Goal: Task Accomplishment & Management: Manage account settings

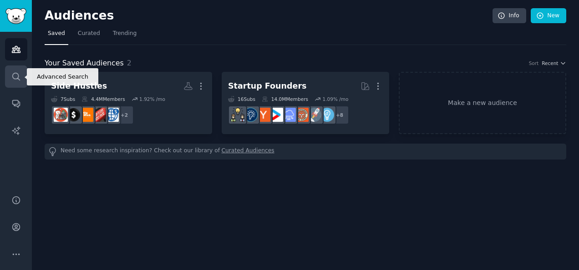
click at [15, 74] on icon "Sidebar" at bounding box center [16, 77] width 10 height 10
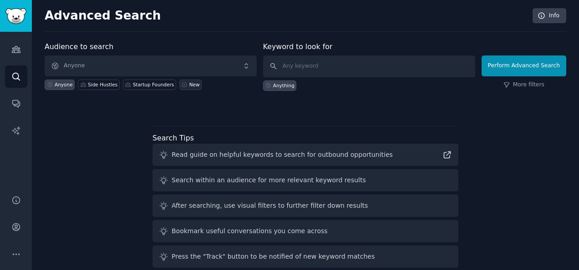
click at [189, 82] on div "New" at bounding box center [194, 84] width 10 height 6
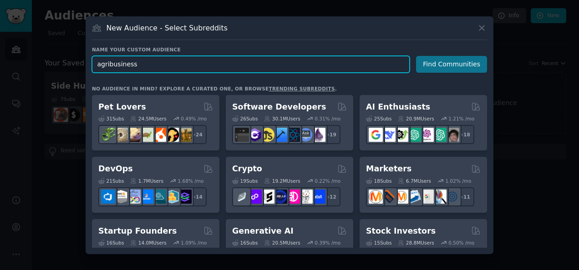
type input "agribusiness"
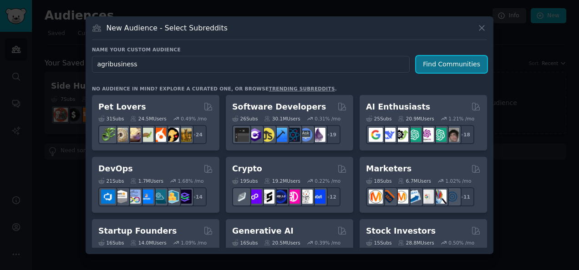
click at [458, 62] on button "Find Communities" at bounding box center [451, 64] width 71 height 17
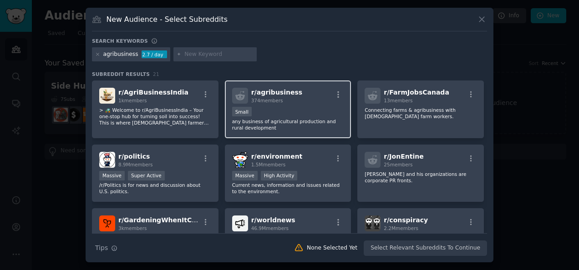
click at [293, 117] on div "Small" at bounding box center [288, 112] width 112 height 11
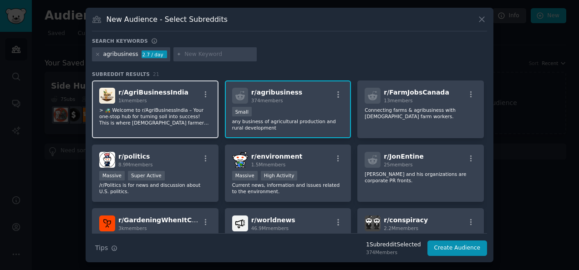
click at [169, 112] on p "> 🚜 Welcome to r/AgriBusinessIndia – Your one-stop hub for turning soil into su…" at bounding box center [155, 116] width 112 height 19
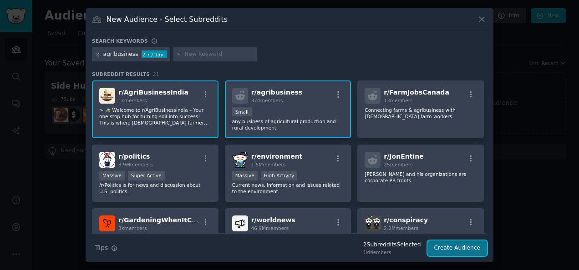
click at [459, 247] on button "Create Audience" at bounding box center [457, 248] width 60 height 15
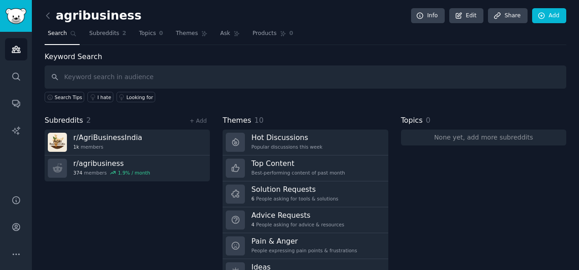
scroll to position [41, 0]
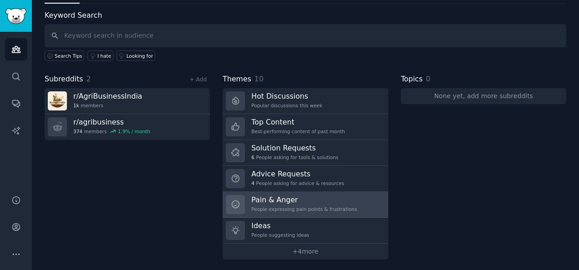
click at [274, 197] on h3 "Pain & Anger" at bounding box center [304, 200] width 106 height 10
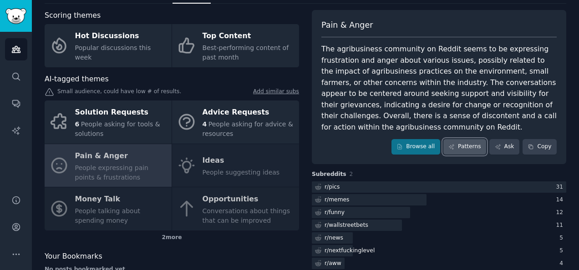
click at [461, 142] on link "Patterns" at bounding box center [464, 146] width 43 height 15
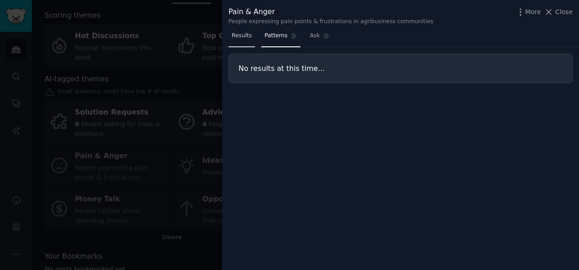
click at [236, 38] on span "Results" at bounding box center [242, 36] width 20 height 8
click at [563, 10] on span "Close" at bounding box center [563, 12] width 17 height 10
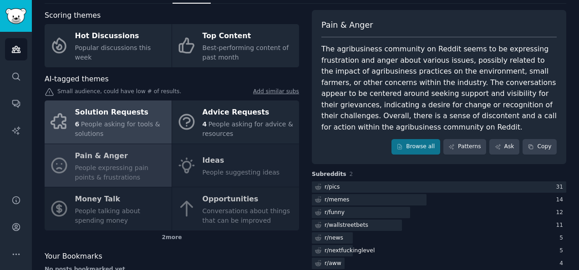
click at [115, 125] on span "People asking for tools & solutions" at bounding box center [117, 129] width 85 height 17
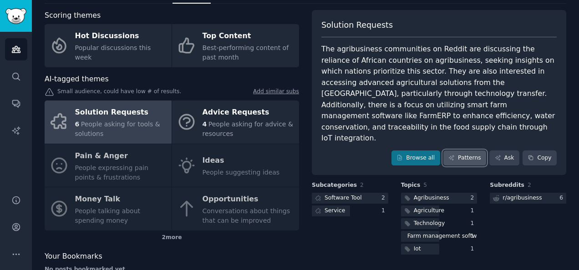
click at [464, 151] on link "Patterns" at bounding box center [464, 158] width 43 height 15
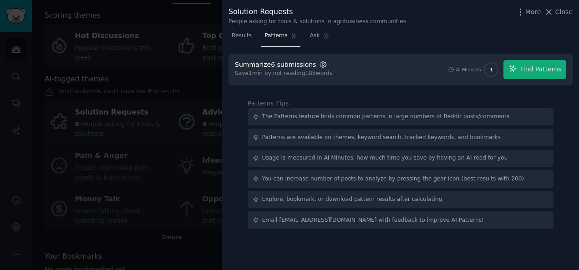
click at [319, 63] on icon "button" at bounding box center [323, 64] width 8 height 8
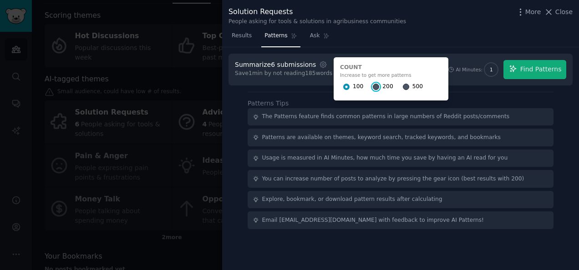
click at [373, 86] on input "200" at bounding box center [376, 87] width 6 height 6
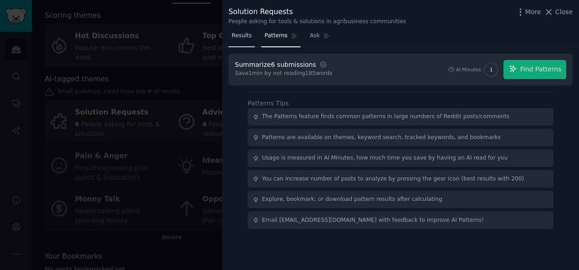
click at [243, 37] on span "Results" at bounding box center [242, 36] width 20 height 8
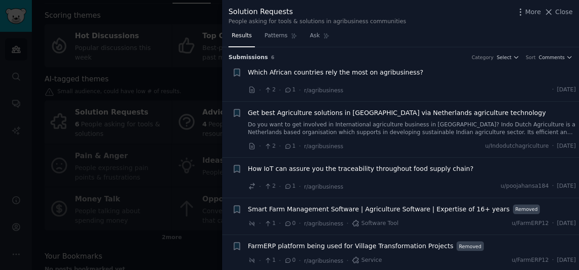
click at [562, 5] on div "Solution Requests People asking for tools & solutions in agribusiness communiti…" at bounding box center [400, 14] width 357 height 29
click at [558, 15] on span "Close" at bounding box center [563, 12] width 17 height 10
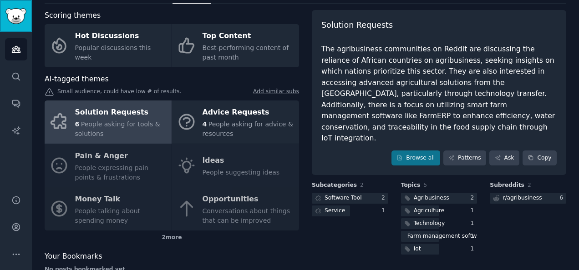
click at [17, 16] on img "Sidebar" at bounding box center [15, 16] width 21 height 16
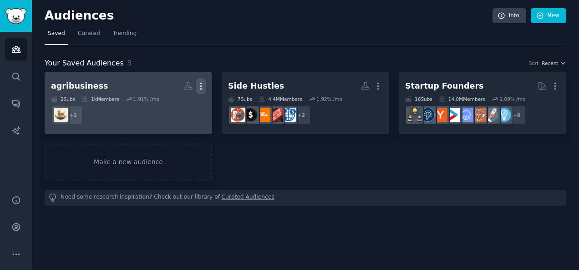
click at [202, 84] on icon "button" at bounding box center [201, 86] width 10 height 10
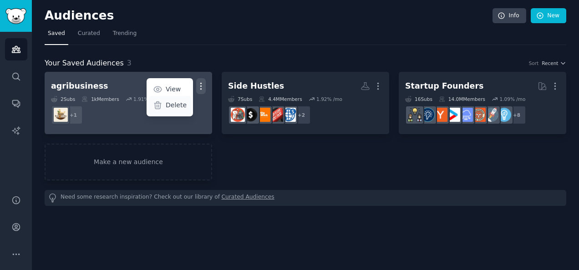
click at [175, 104] on p "Delete" at bounding box center [176, 106] width 21 height 10
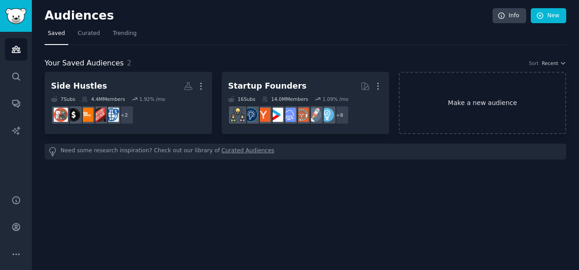
click at [473, 99] on link "Make a new audience" at bounding box center [481, 103] width 167 height 62
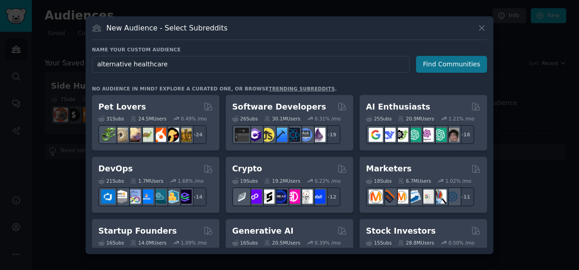
type input "alternative healthcare"
click at [451, 61] on button "Find Communities" at bounding box center [451, 64] width 71 height 17
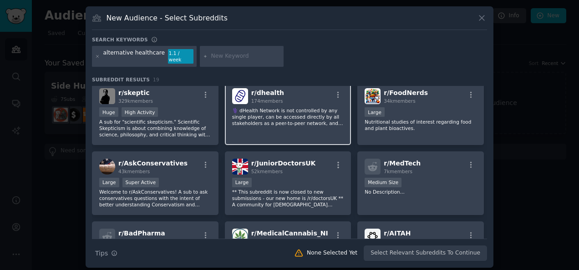
scroll to position [75, 0]
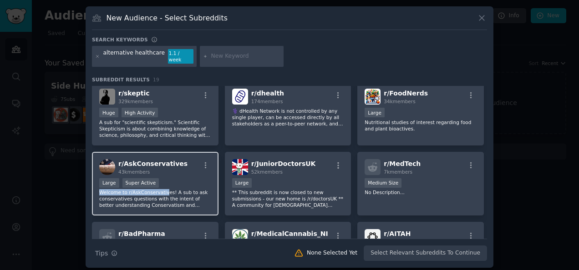
drag, startPoint x: 162, startPoint y: 184, endPoint x: 169, endPoint y: 183, distance: 6.8
click at [169, 183] on div "Large Super Active Welcome to r/AskConservatives! A sub to ask conservatives qu…" at bounding box center [155, 193] width 112 height 30
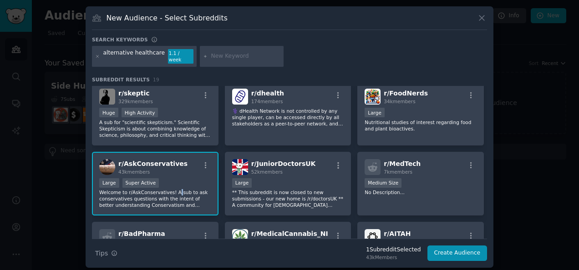
click at [172, 189] on p "Welcome to r/AskConservatives! A sub to ask conservatives questions with the in…" at bounding box center [155, 198] width 112 height 19
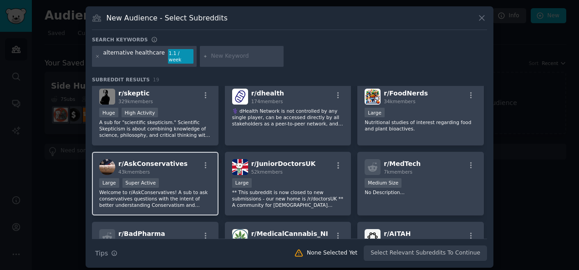
click at [172, 182] on div "Large Super Active" at bounding box center [155, 183] width 112 height 11
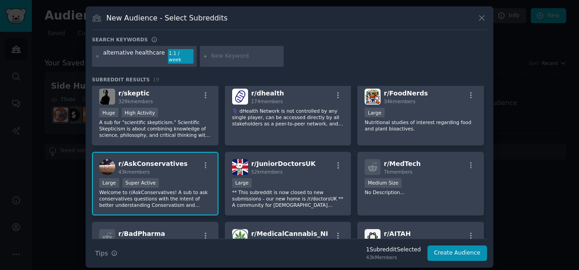
click at [172, 182] on div "Large Super Active" at bounding box center [155, 183] width 112 height 11
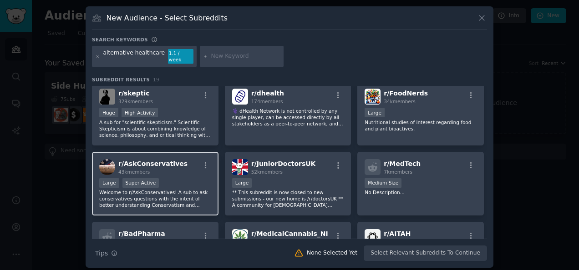
click at [179, 178] on div "Large Super Active" at bounding box center [155, 183] width 112 height 11
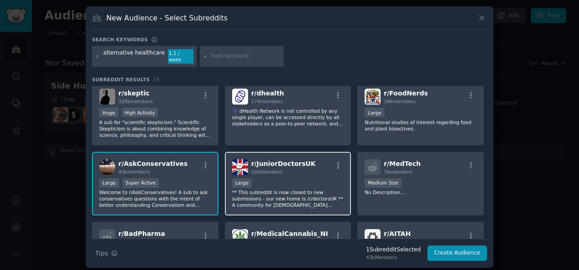
scroll to position [0, 0]
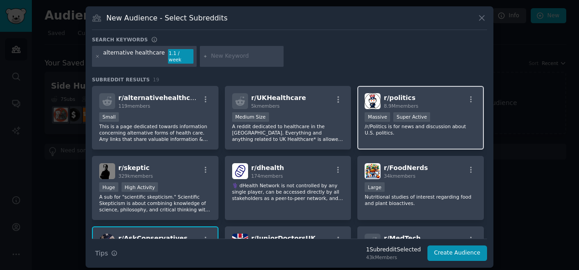
click at [439, 117] on div ">= 95th percentile for submissions / day Massive Super Active" at bounding box center [420, 117] width 112 height 11
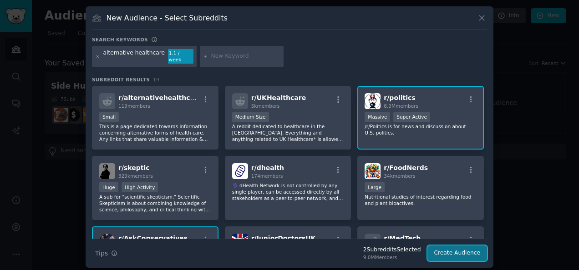
click at [456, 247] on button "Create Audience" at bounding box center [457, 253] width 60 height 15
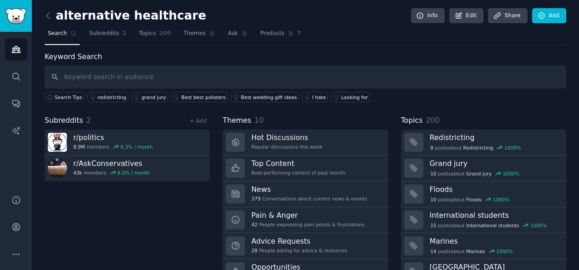
scroll to position [41, 0]
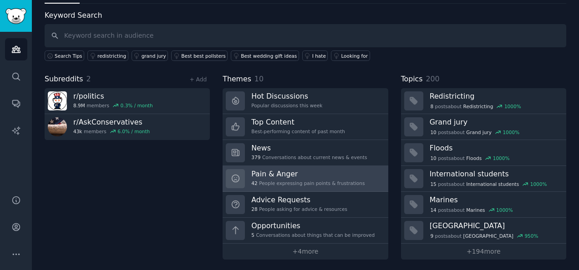
click at [277, 171] on h3 "Pain & Anger" at bounding box center [307, 174] width 113 height 10
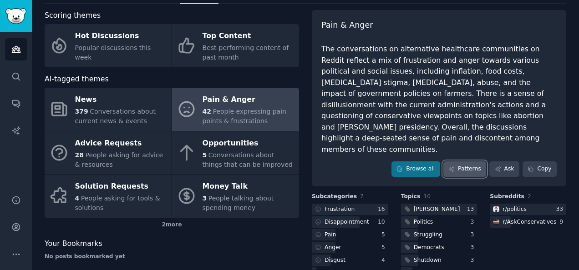
click at [474, 161] on link "Patterns" at bounding box center [464, 168] width 43 height 15
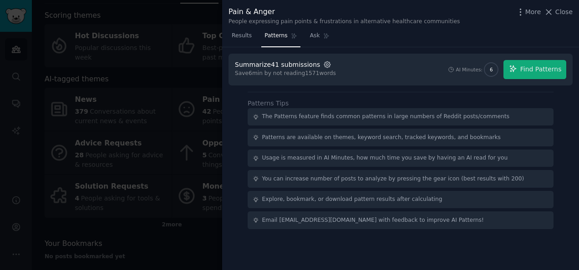
click at [324, 62] on icon "button" at bounding box center [327, 64] width 6 height 6
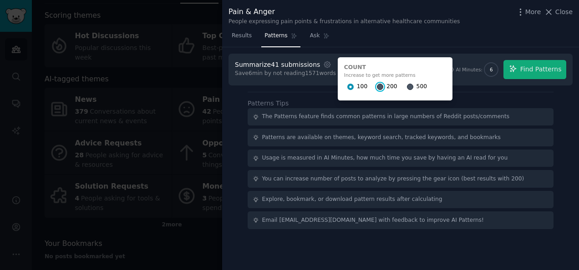
click at [377, 86] on input "200" at bounding box center [380, 87] width 6 height 6
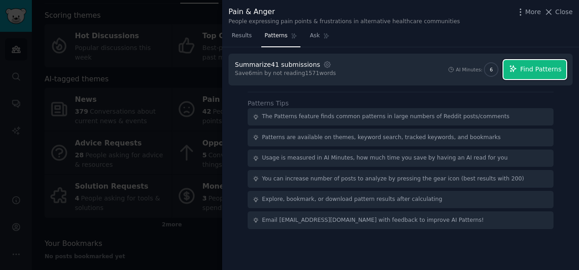
click at [527, 70] on span "Find Patterns" at bounding box center [540, 70] width 41 height 10
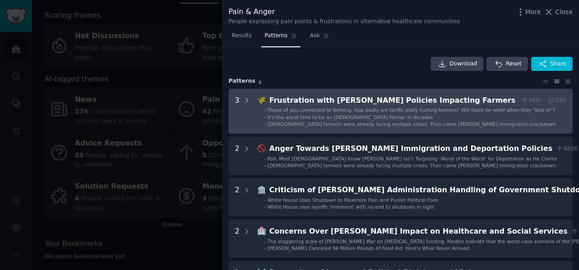
click at [352, 113] on ul "- Those of you connected to farming, how badly are tariffs really hurting farme…" at bounding box center [411, 117] width 308 height 21
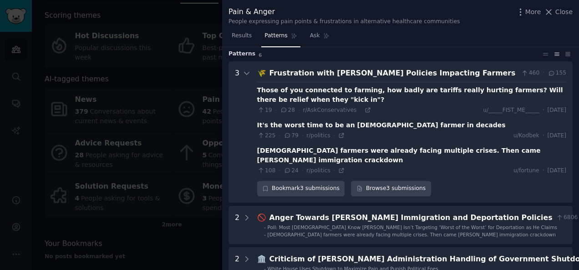
scroll to position [41, 0]
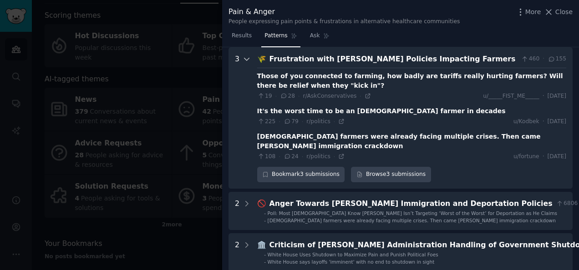
click at [243, 63] on div at bounding box center [246, 118] width 8 height 129
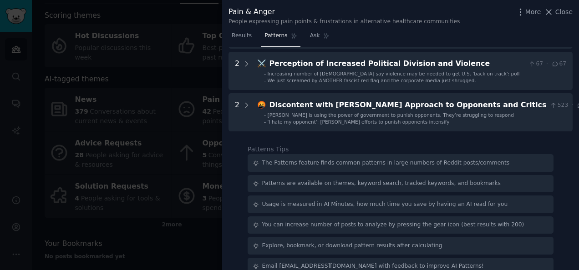
scroll to position [210, 0]
click at [235, 33] on span "Results" at bounding box center [242, 36] width 20 height 8
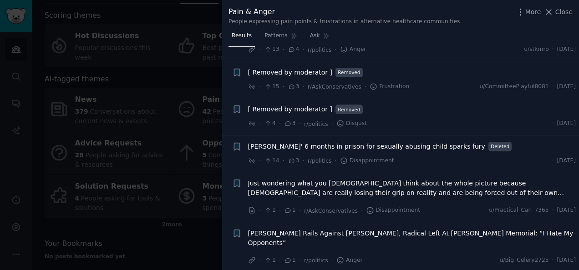
scroll to position [1622, 0]
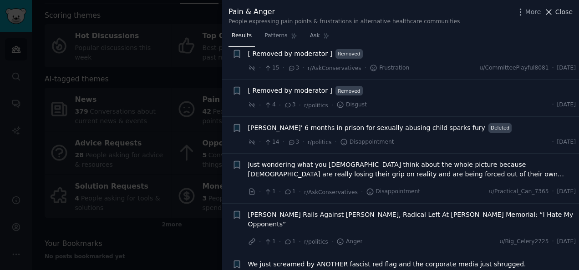
click at [560, 9] on span "Close" at bounding box center [563, 12] width 17 height 10
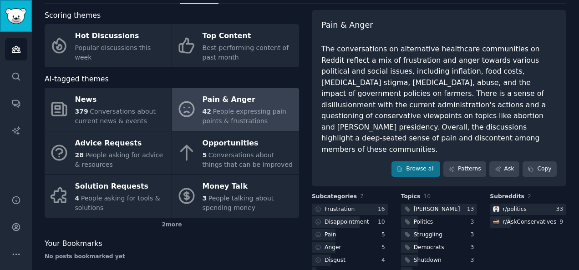
click at [16, 10] on img "Sidebar" at bounding box center [15, 16] width 21 height 16
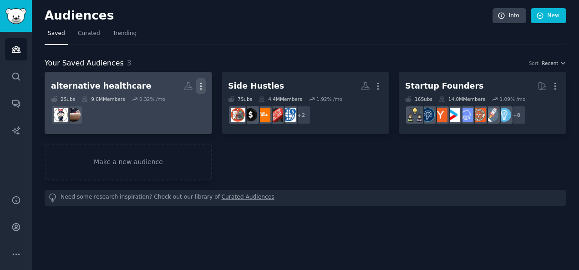
click at [201, 87] on icon "button" at bounding box center [201, 86] width 10 height 10
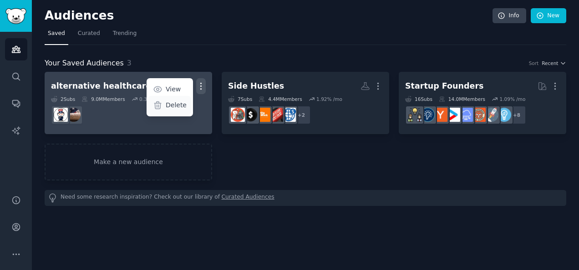
click at [174, 105] on p "Delete" at bounding box center [176, 106] width 21 height 10
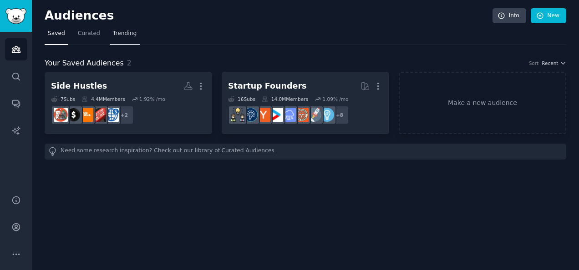
click at [121, 37] on link "Trending" at bounding box center [125, 35] width 30 height 19
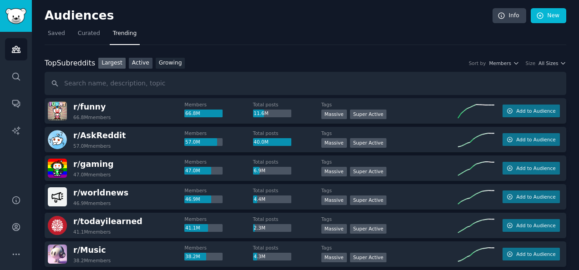
click at [140, 60] on link "Active" at bounding box center [141, 63] width 24 height 11
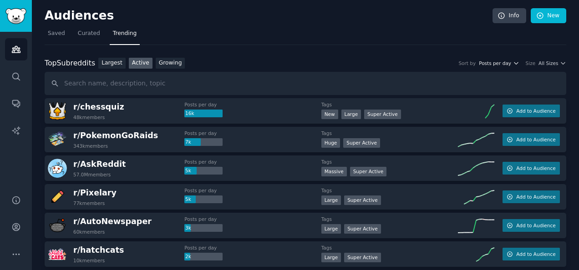
click at [508, 63] on span "Posts per day" at bounding box center [495, 63] width 32 height 6
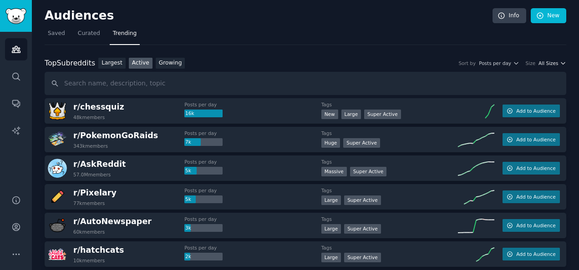
click at [547, 63] on span "All Sizes" at bounding box center [548, 63] width 20 height 6
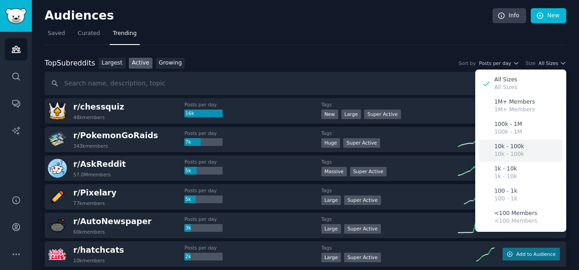
click at [508, 146] on p "10k - 100k" at bounding box center [509, 147] width 30 height 8
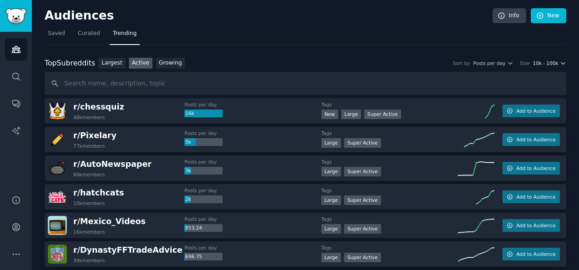
click at [544, 60] on span "10k - 100k" at bounding box center [544, 63] width 25 height 6
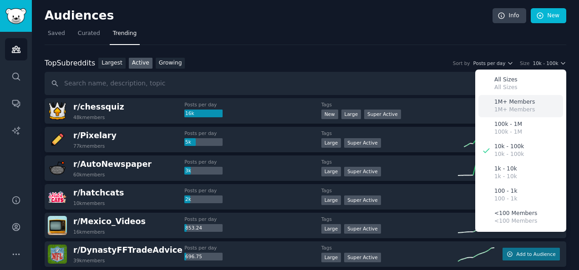
click at [508, 101] on p "1M+ Members" at bounding box center [514, 102] width 40 height 8
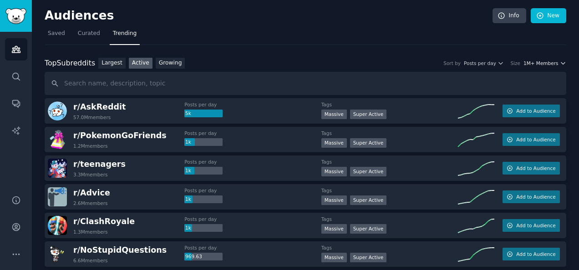
click at [549, 62] on span "1M+ Members" at bounding box center [540, 63] width 35 height 6
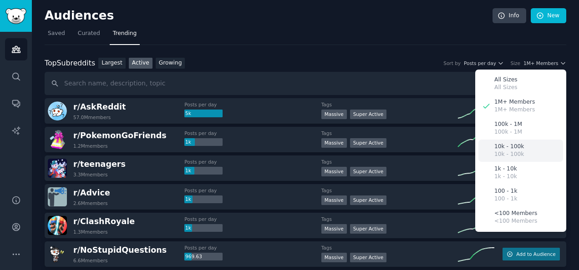
click at [511, 146] on p "10k - 100k" at bounding box center [509, 147] width 30 height 8
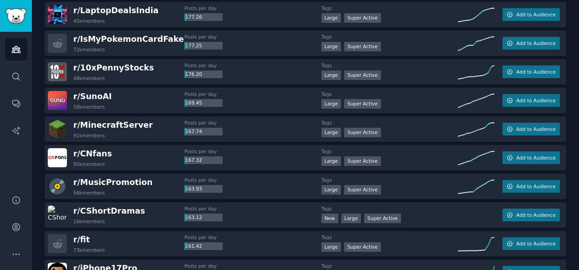
scroll to position [1319, 0]
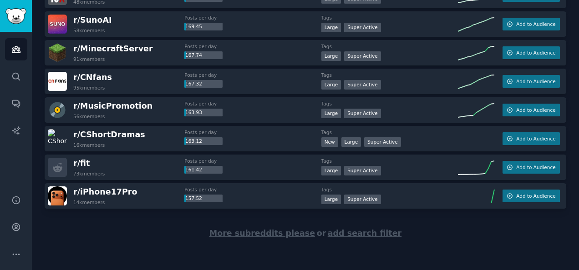
click at [259, 232] on span "More subreddits please" at bounding box center [262, 233] width 106 height 9
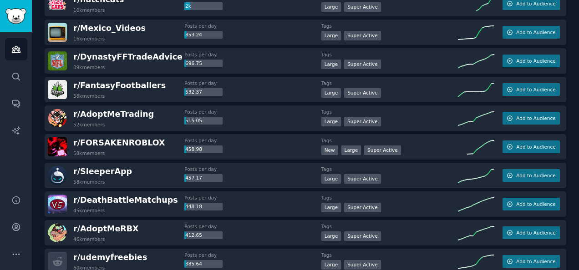
scroll to position [0, 0]
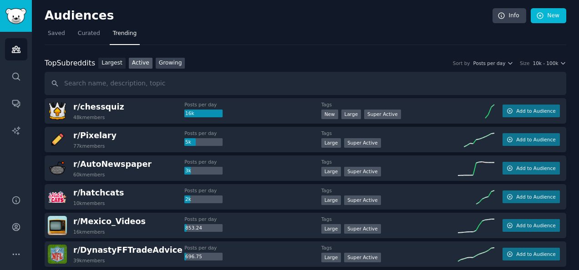
click at [166, 63] on link "Growing" at bounding box center [171, 63] width 30 height 11
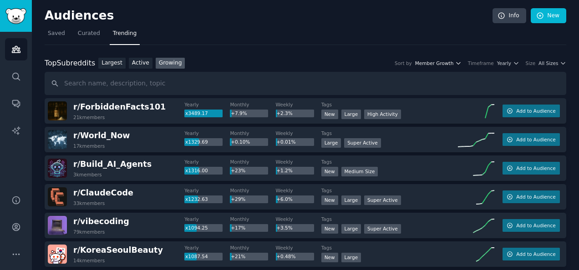
click at [454, 62] on span "Member Growth" at bounding box center [434, 63] width 39 height 6
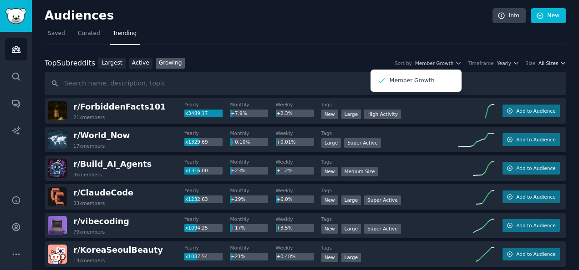
click at [548, 65] on span "All Sizes" at bounding box center [548, 63] width 20 height 6
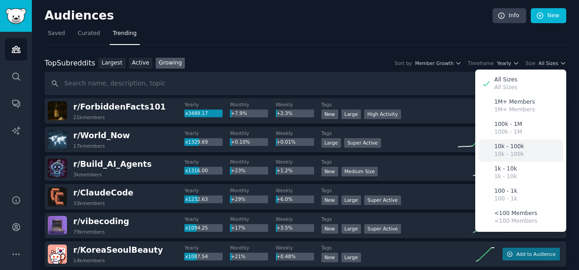
click at [508, 145] on p "10k - 100k" at bounding box center [509, 147] width 30 height 8
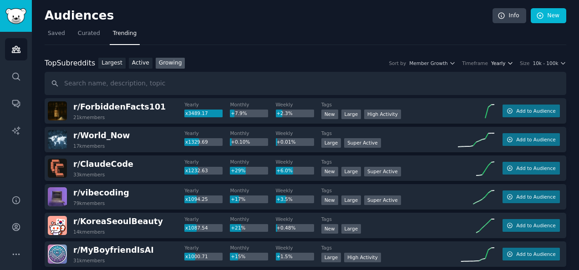
click at [502, 63] on span "Yearly" at bounding box center [498, 63] width 14 height 6
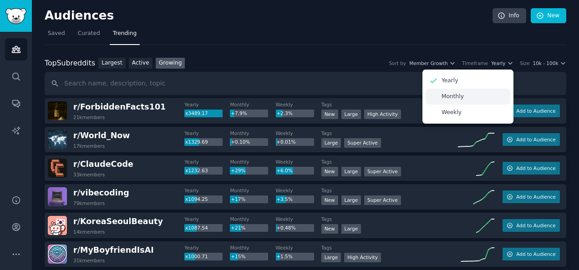
click at [460, 96] on p "Monthly" at bounding box center [452, 97] width 22 height 8
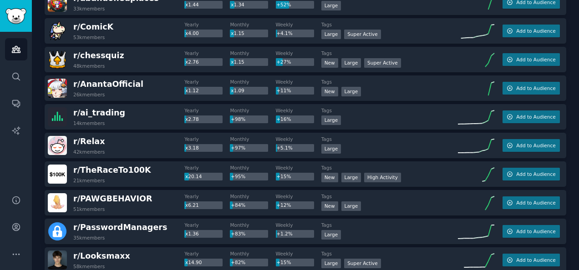
scroll to position [338, 0]
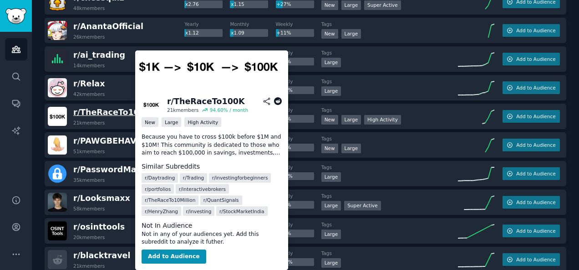
click at [111, 110] on span "r/ TheRaceTo100K" at bounding box center [112, 112] width 78 height 9
click at [177, 252] on button "Add to Audience" at bounding box center [173, 257] width 65 height 15
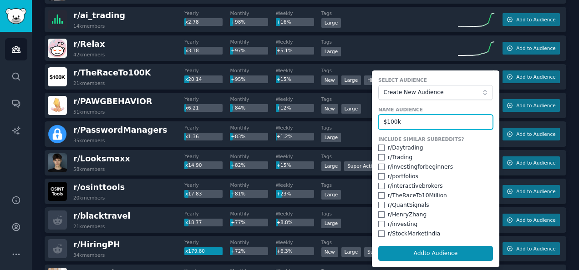
scroll to position [378, 0]
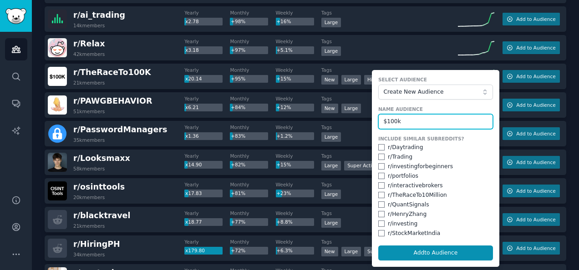
type input "$100k"
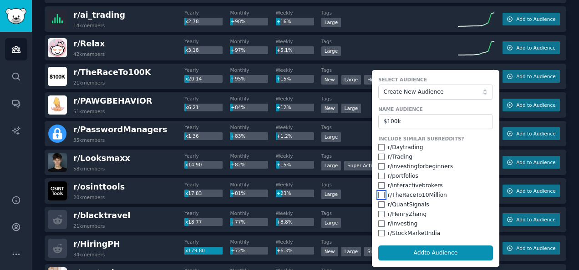
click at [379, 192] on input "checkbox" at bounding box center [381, 195] width 6 height 6
checkbox input "true"
click at [378, 222] on input "checkbox" at bounding box center [381, 224] width 6 height 6
checkbox input "true"
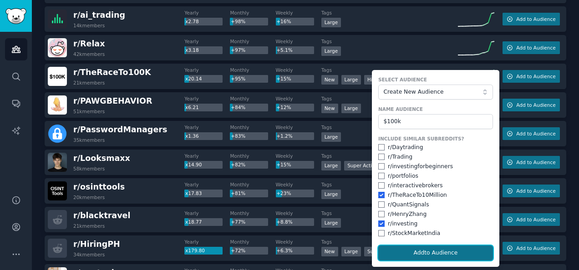
click at [426, 248] on button "Add to Audience" at bounding box center [435, 253] width 115 height 15
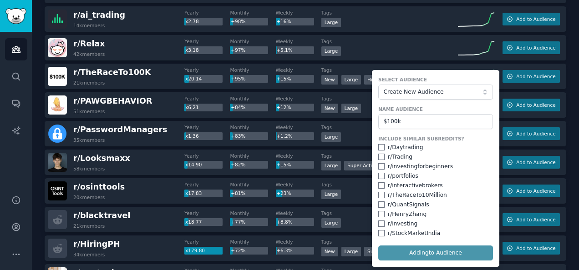
checkbox input "false"
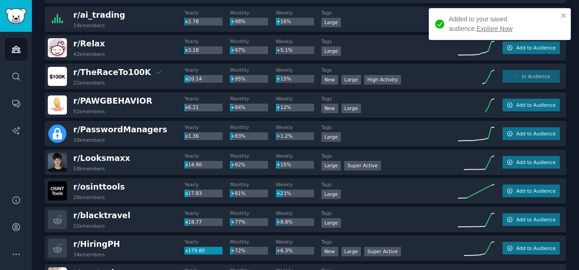
click at [476, 29] on link "Explore Now" at bounding box center [494, 28] width 36 height 7
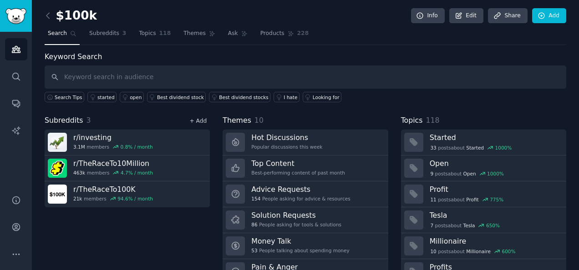
click at [197, 120] on link "+ Add" at bounding box center [197, 121] width 17 height 6
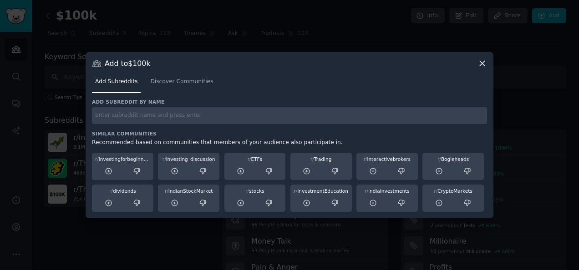
click at [480, 63] on icon at bounding box center [482, 64] width 10 height 10
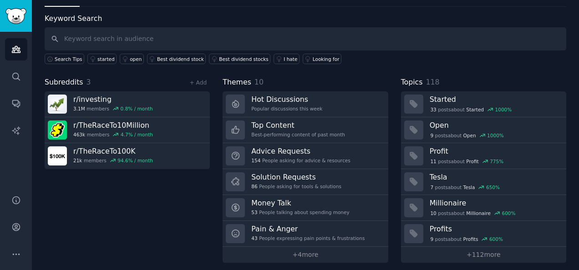
scroll to position [41, 0]
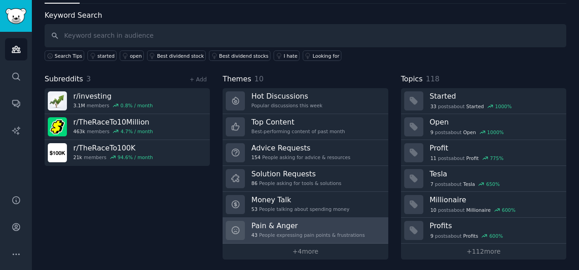
click at [278, 227] on h3 "Pain & Anger" at bounding box center [307, 226] width 113 height 10
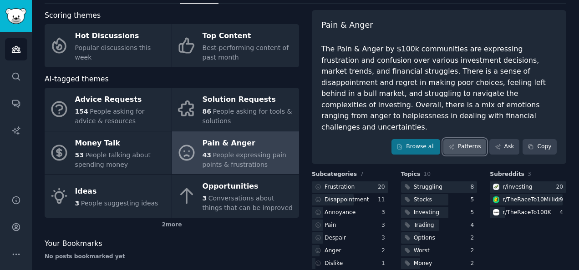
click at [463, 139] on link "Patterns" at bounding box center [464, 146] width 43 height 15
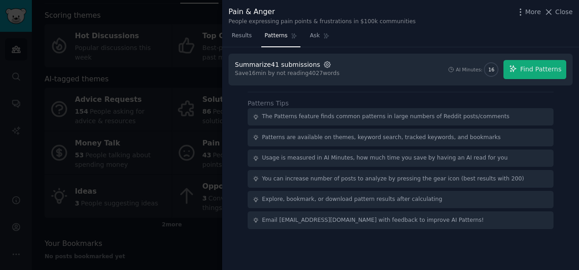
click at [323, 66] on icon "button" at bounding box center [327, 64] width 8 height 8
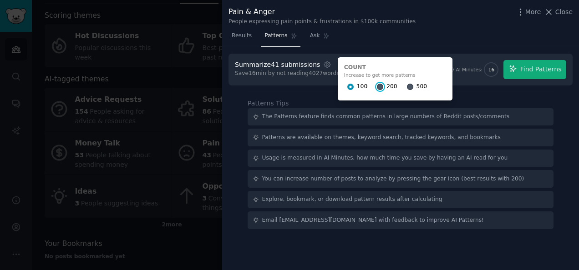
click at [377, 86] on input "200" at bounding box center [380, 87] width 6 height 6
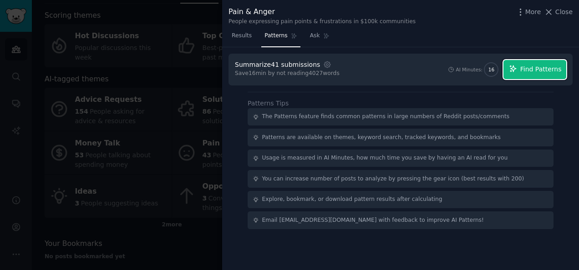
click at [532, 66] on span "Find Patterns" at bounding box center [540, 70] width 41 height 10
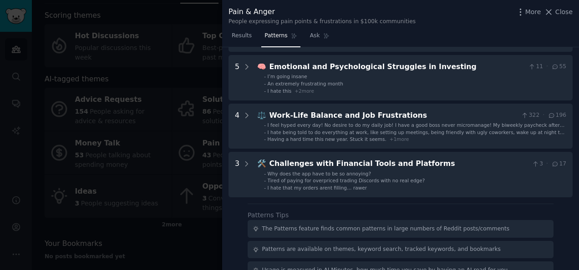
scroll to position [180, 0]
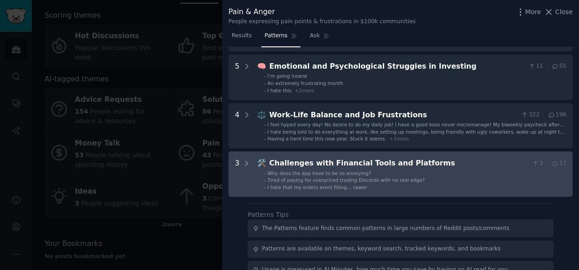
click at [383, 161] on div "Challenges with Financial Tools and Platforms" at bounding box center [398, 163] width 259 height 11
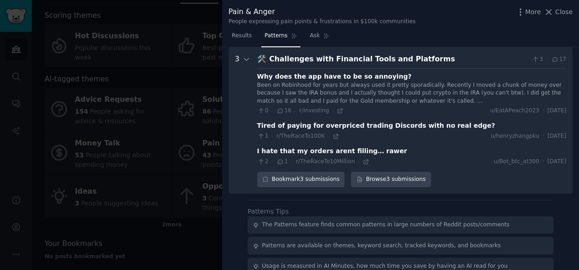
scroll to position [360, 0]
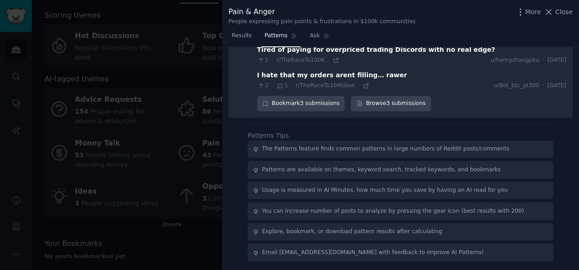
click at [555, 8] on button "Close" at bounding box center [558, 12] width 29 height 10
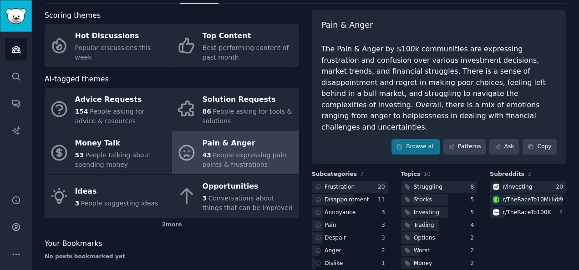
click at [24, 12] on img "Sidebar" at bounding box center [15, 16] width 21 height 16
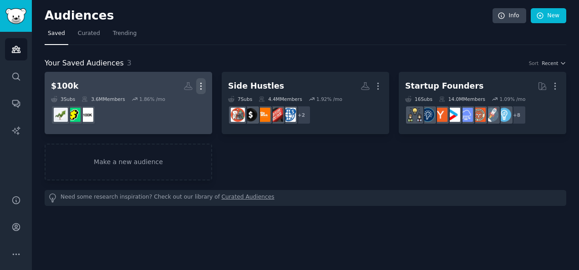
click at [201, 86] on icon "button" at bounding box center [201, 86] width 10 height 10
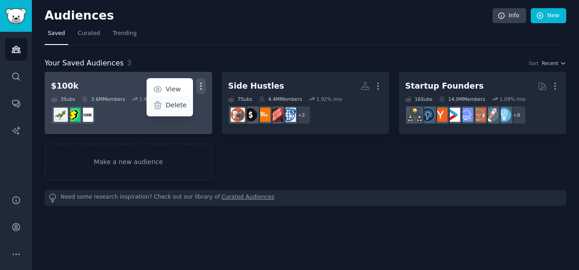
click at [178, 106] on p "Delete" at bounding box center [176, 106] width 21 height 10
